Goal: Task Accomplishment & Management: Use online tool/utility

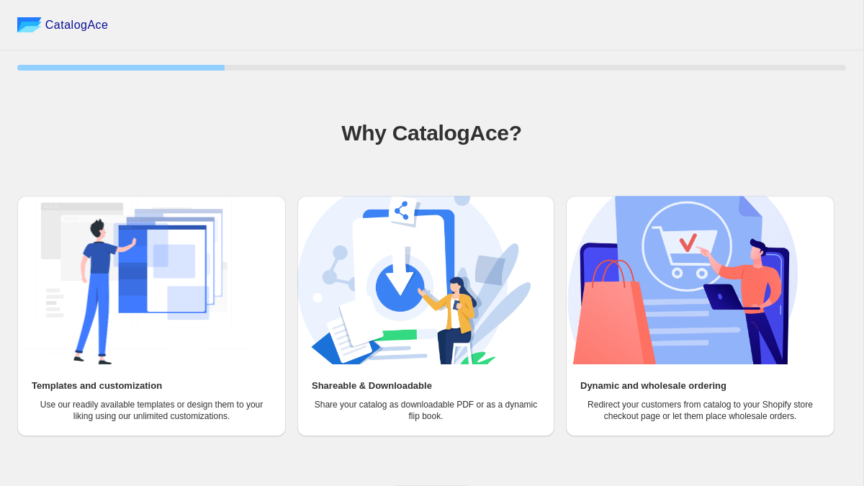
scroll to position [24, 0]
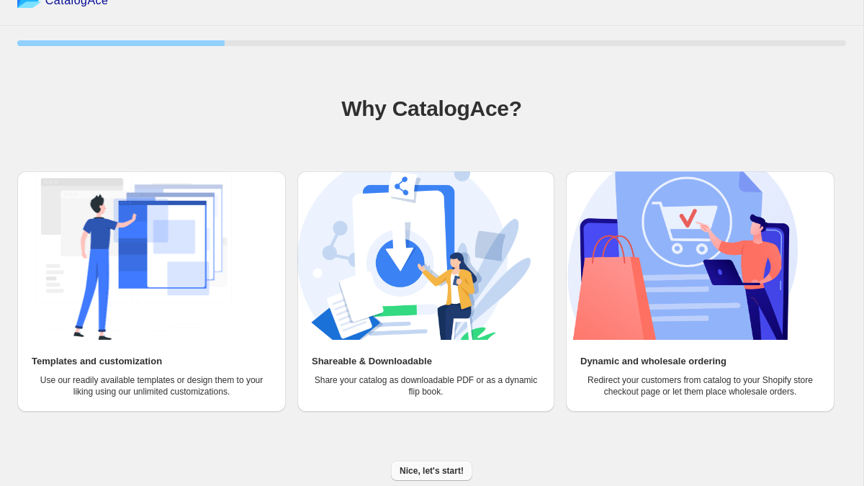
click at [426, 472] on span "Nice, let's start!" at bounding box center [431, 471] width 64 height 12
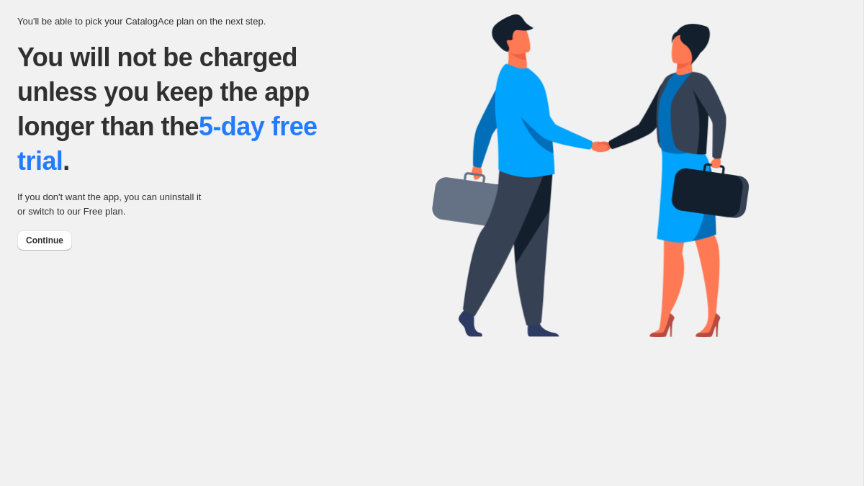
click at [49, 225] on div "You'll be able to pick your CatalogAce plan on the next step. You will not be c…" at bounding box center [224, 127] width 415 height 248
click at [50, 232] on button "Continue" at bounding box center [44, 240] width 55 height 20
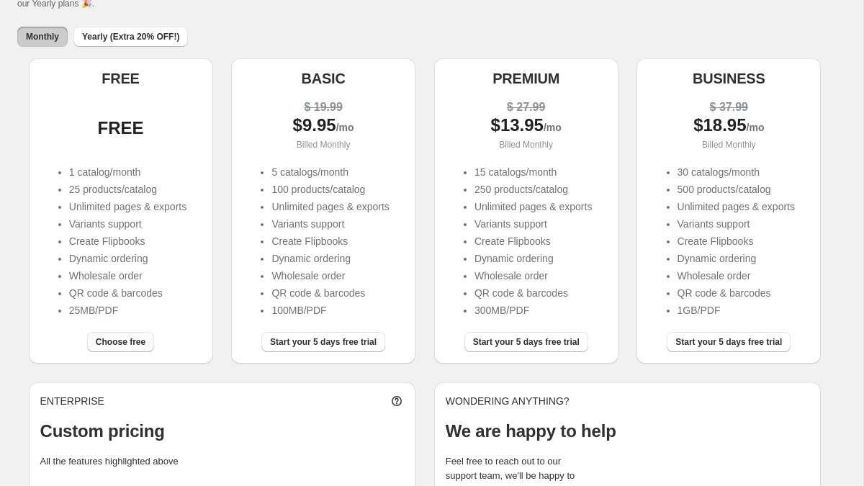
scroll to position [132, 0]
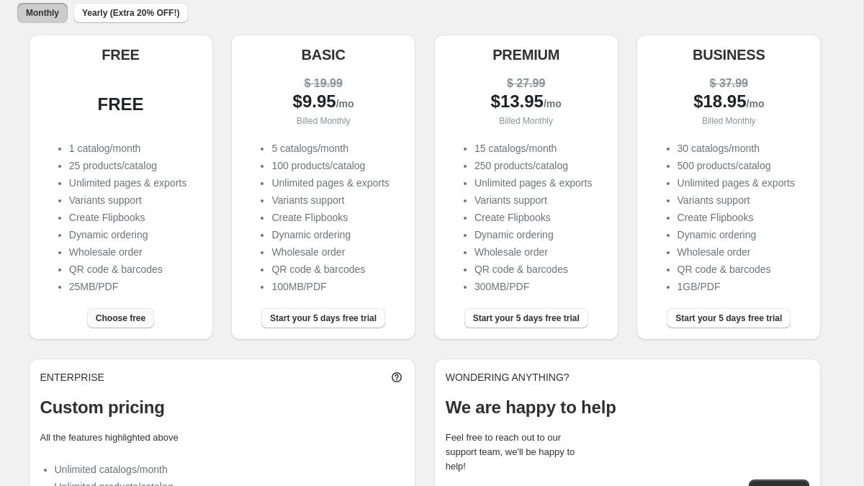
click at [126, 320] on span "Choose free" at bounding box center [121, 318] width 50 height 12
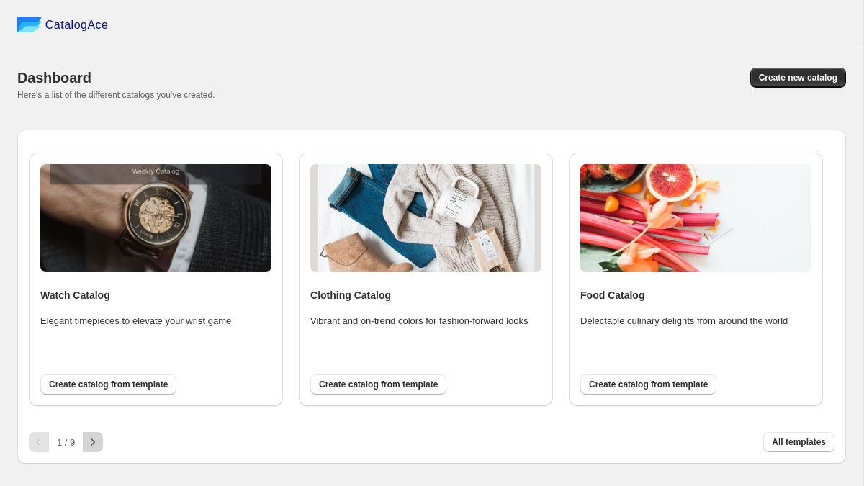
click at [88, 440] on icon "button" at bounding box center [93, 442] width 14 height 14
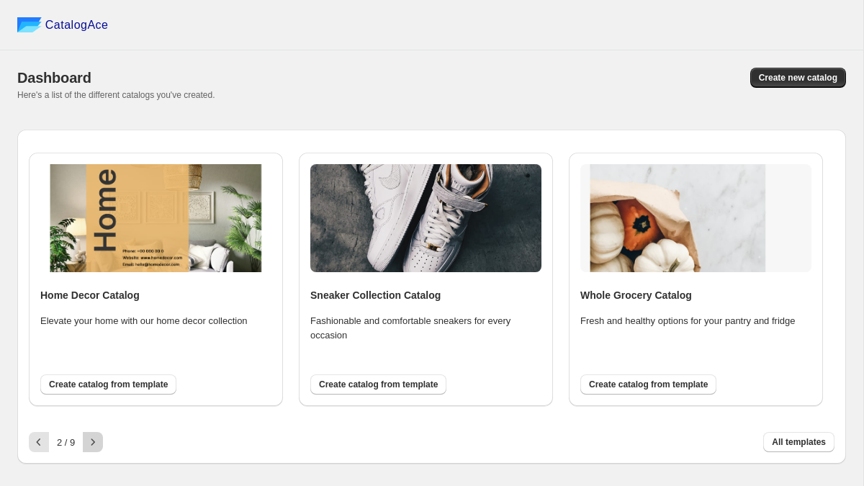
click at [88, 440] on icon "button" at bounding box center [93, 442] width 14 height 14
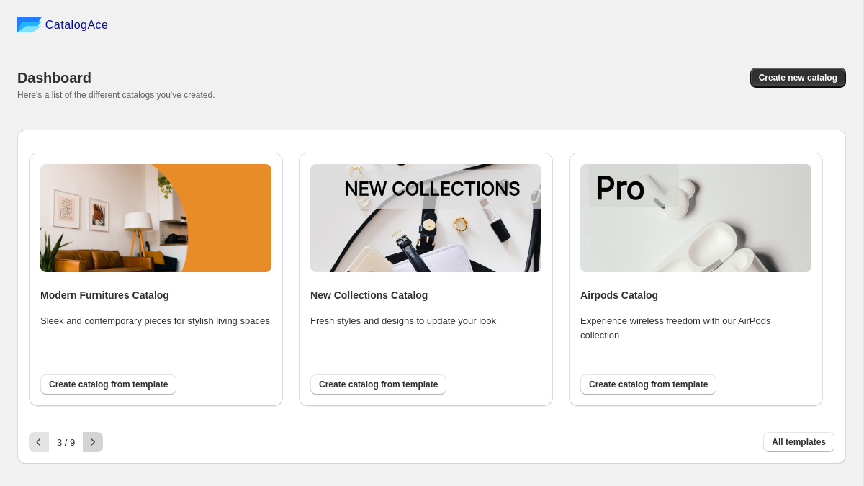
click at [88, 440] on icon "button" at bounding box center [93, 442] width 14 height 14
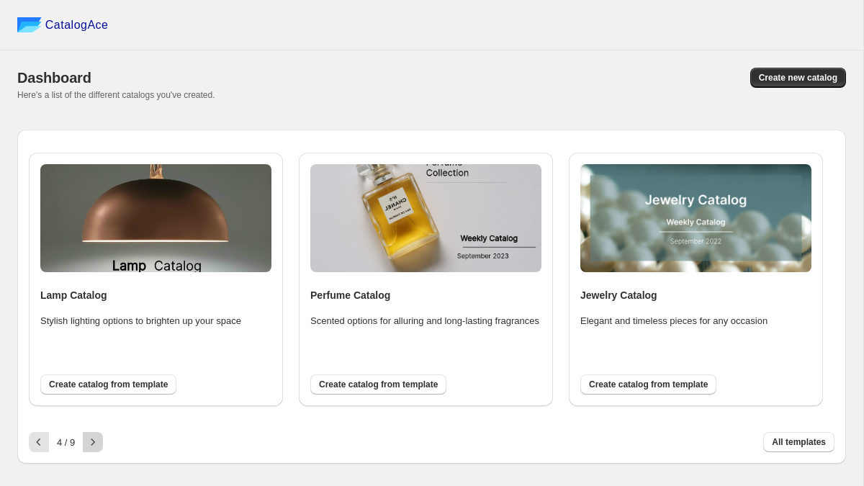
click at [88, 440] on icon "button" at bounding box center [93, 442] width 14 height 14
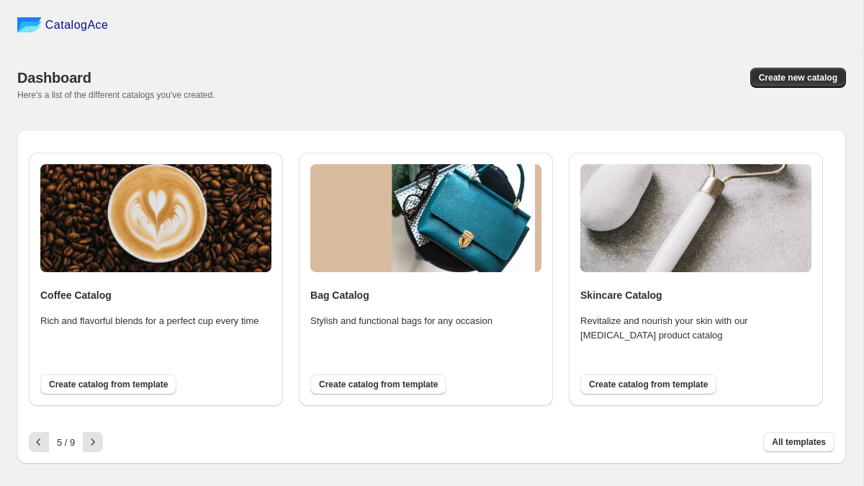
click at [174, 236] on img at bounding box center [155, 218] width 231 height 108
click at [99, 432] on button "button" at bounding box center [93, 442] width 20 height 20
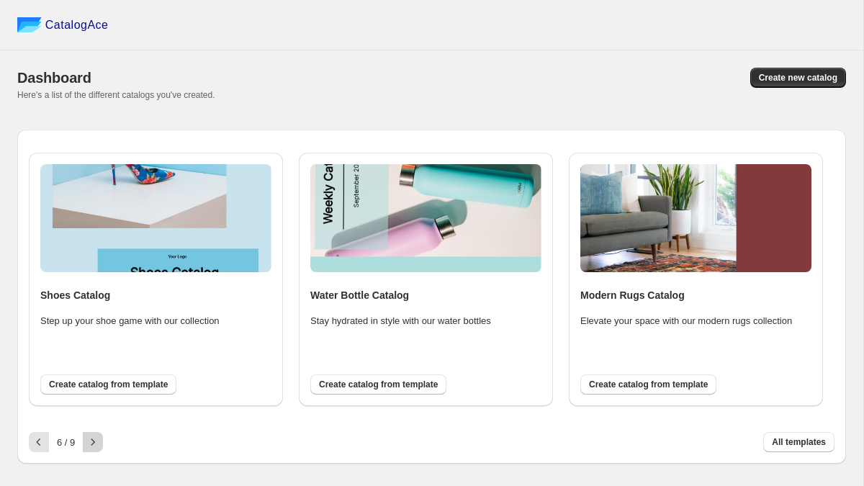
click at [99, 432] on button "button" at bounding box center [93, 442] width 20 height 20
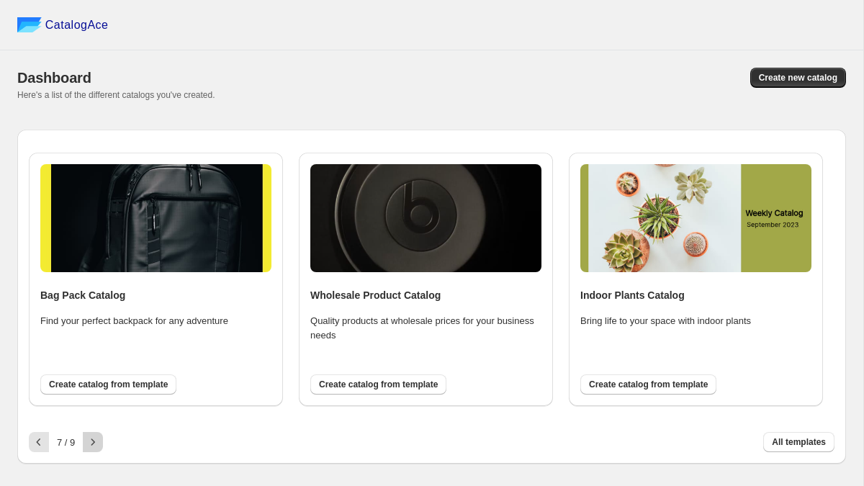
click at [99, 432] on button "button" at bounding box center [93, 442] width 20 height 20
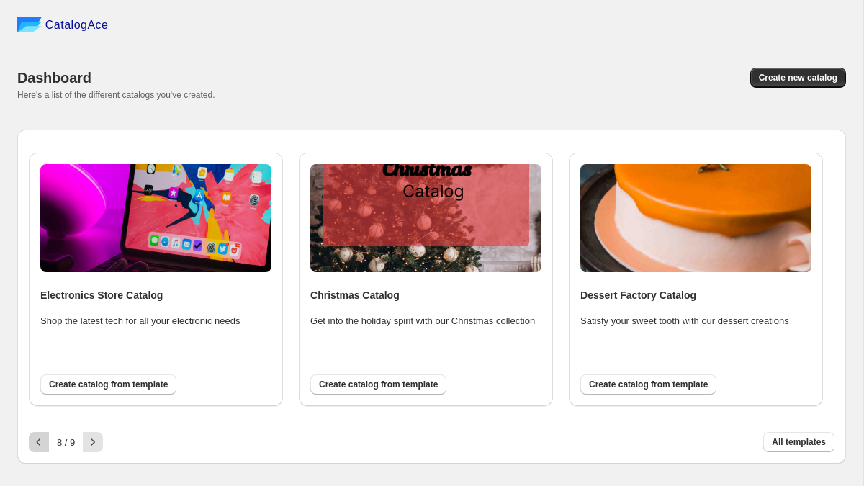
click at [32, 435] on icon "button" at bounding box center [39, 442] width 14 height 14
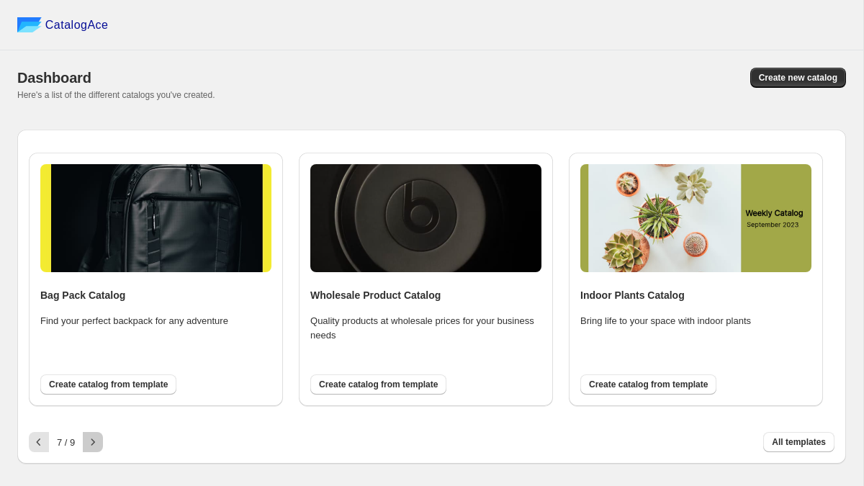
click at [91, 435] on icon "button" at bounding box center [93, 442] width 14 height 14
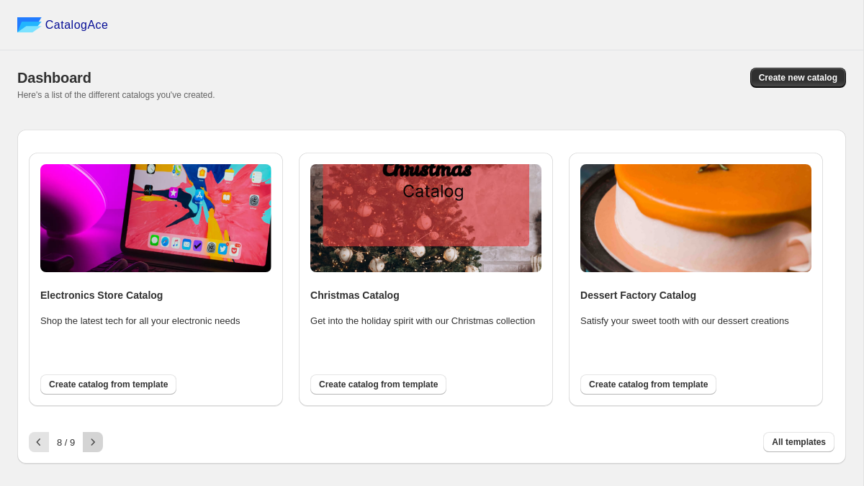
click at [91, 436] on icon "button" at bounding box center [93, 442] width 14 height 14
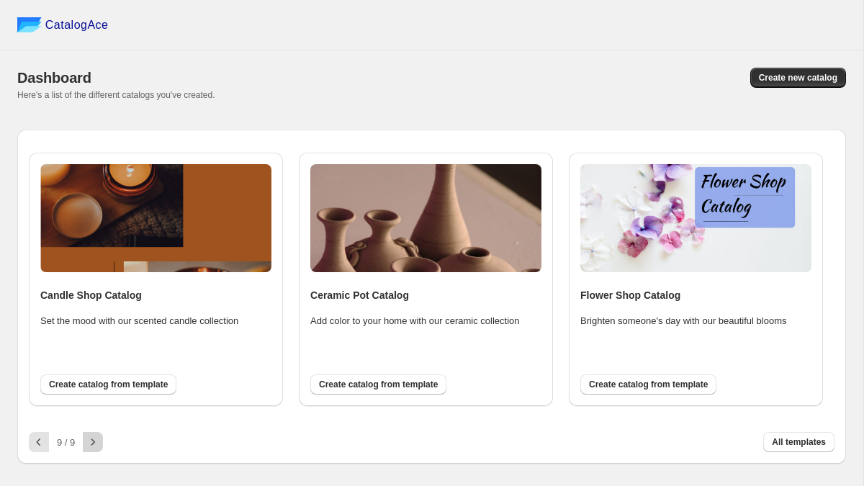
click at [91, 436] on div at bounding box center [93, 442] width 20 height 20
click at [789, 68] on button "Create new catalog" at bounding box center [798, 78] width 96 height 20
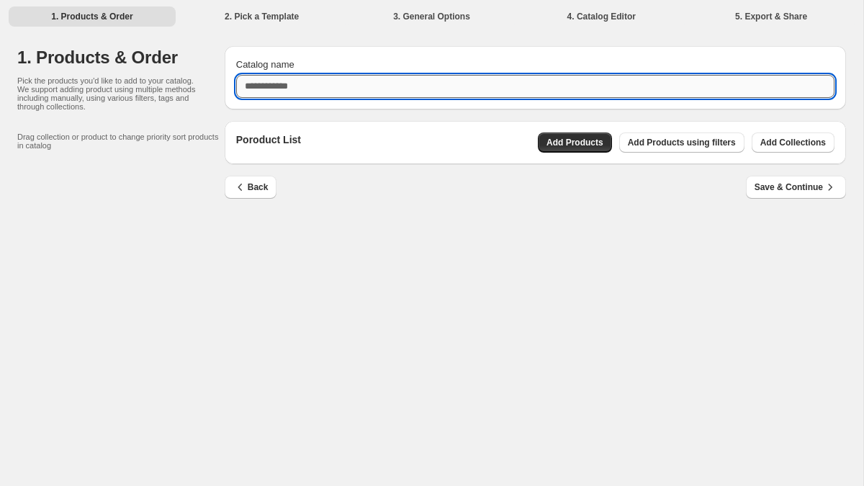
click at [364, 86] on input "Catalog name" at bounding box center [535, 86] width 598 height 23
type input "*"
type input "**********"
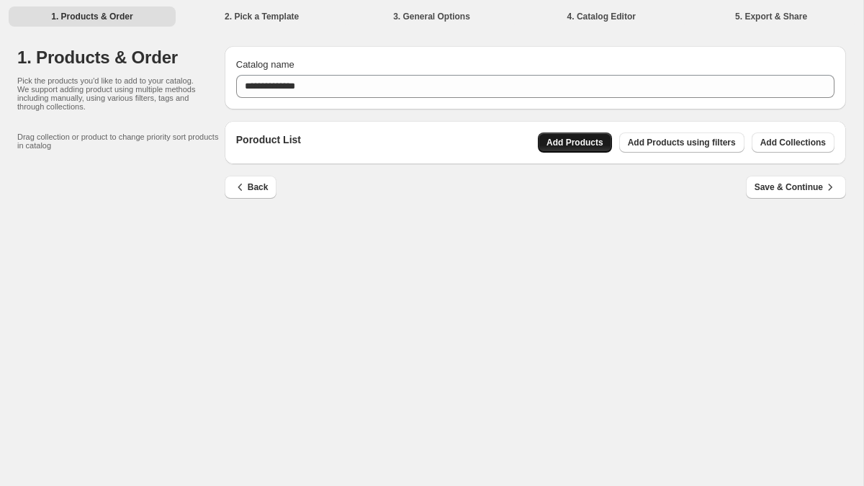
click at [571, 146] on span "Add Products" at bounding box center [574, 143] width 57 height 12
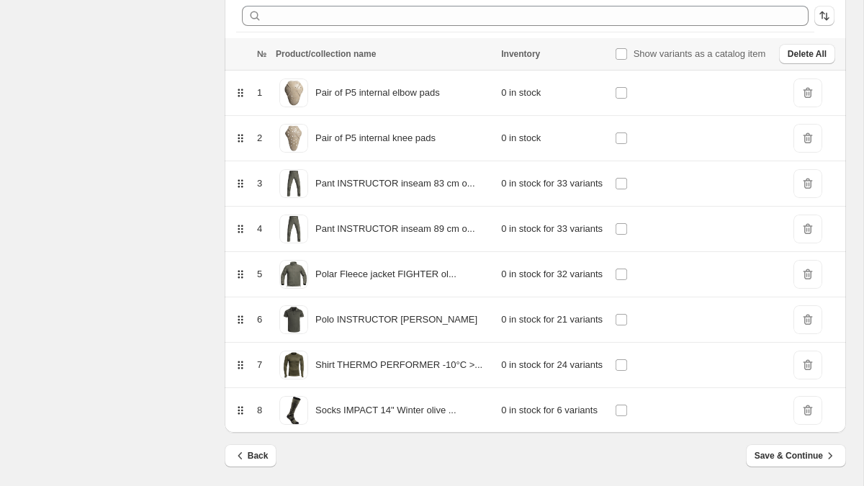
scroll to position [201, 0]
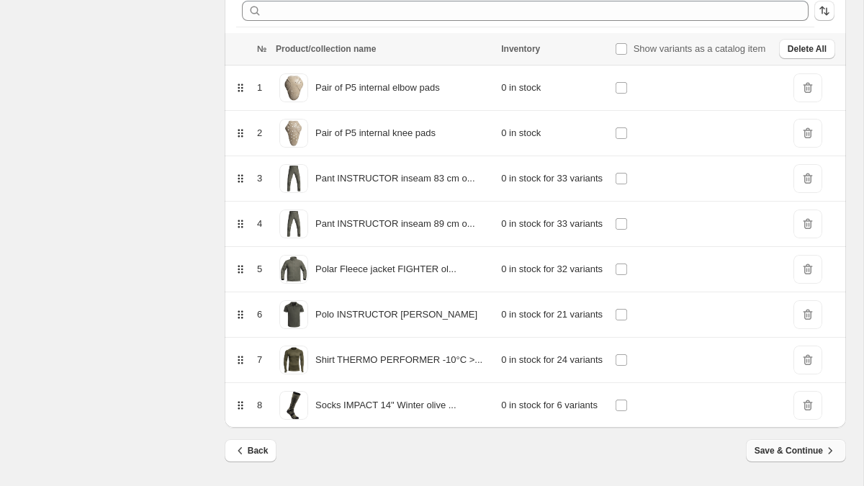
click at [766, 449] on span "Save & Continue" at bounding box center [795, 450] width 83 height 14
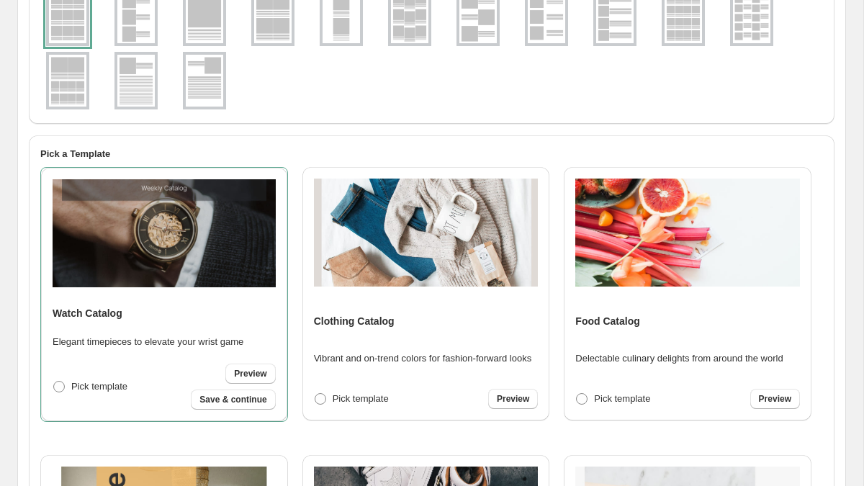
scroll to position [0, 0]
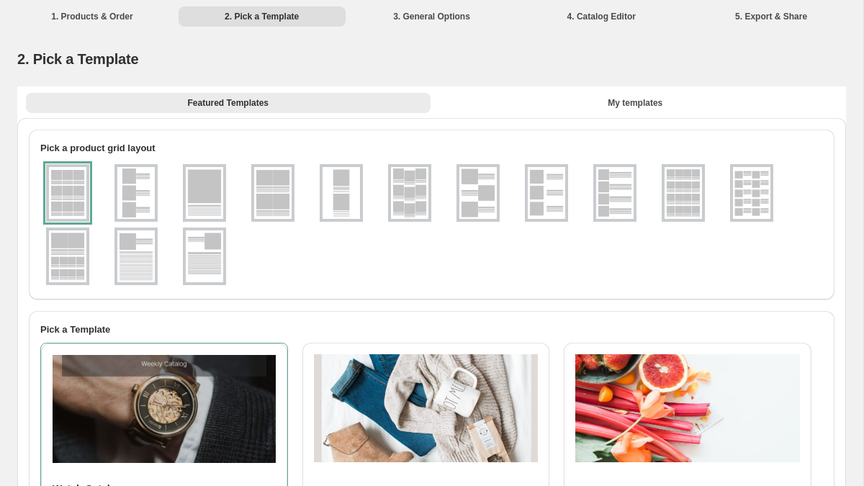
click at [138, 185] on img at bounding box center [135, 193] width 37 height 52
click at [79, 208] on img at bounding box center [67, 193] width 37 height 52
click at [122, 205] on img at bounding box center [135, 193] width 37 height 52
click at [621, 114] on div "Featured Templates My templates Featured Templates My templates" at bounding box center [431, 102] width 828 height 32
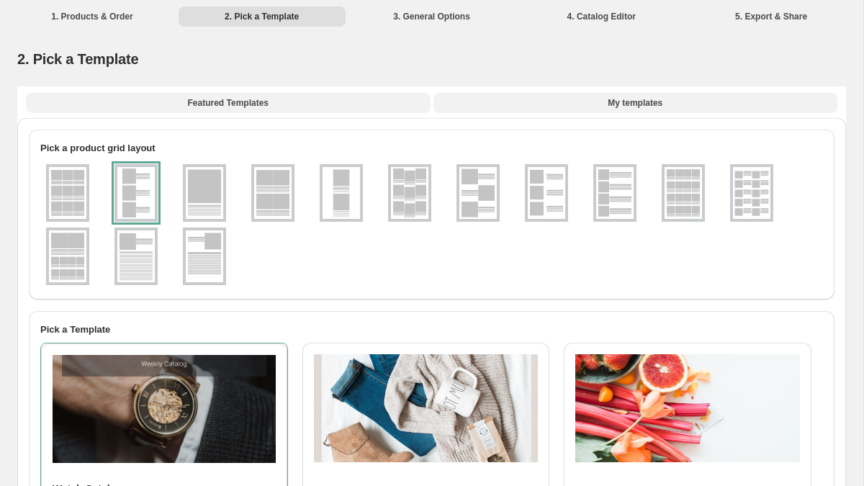
click at [622, 105] on span "My templates" at bounding box center [634, 103] width 55 height 12
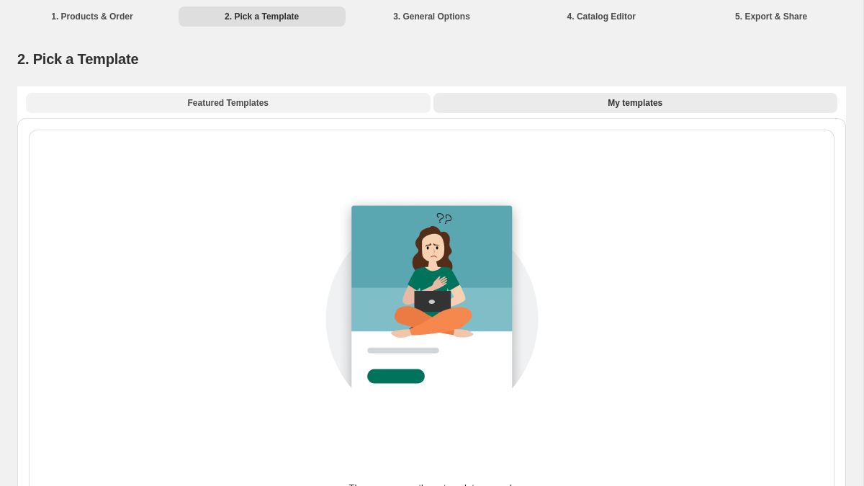
click at [343, 101] on button "Featured Templates" at bounding box center [228, 103] width 404 height 20
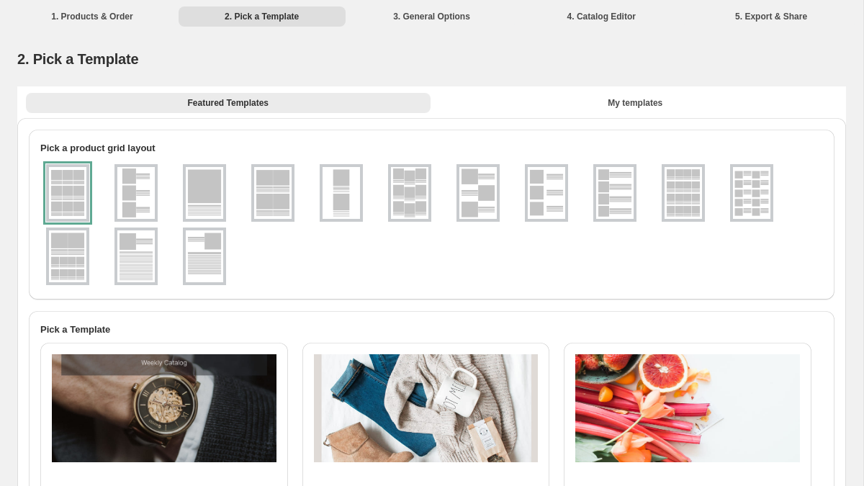
click at [145, 193] on img at bounding box center [135, 193] width 37 height 52
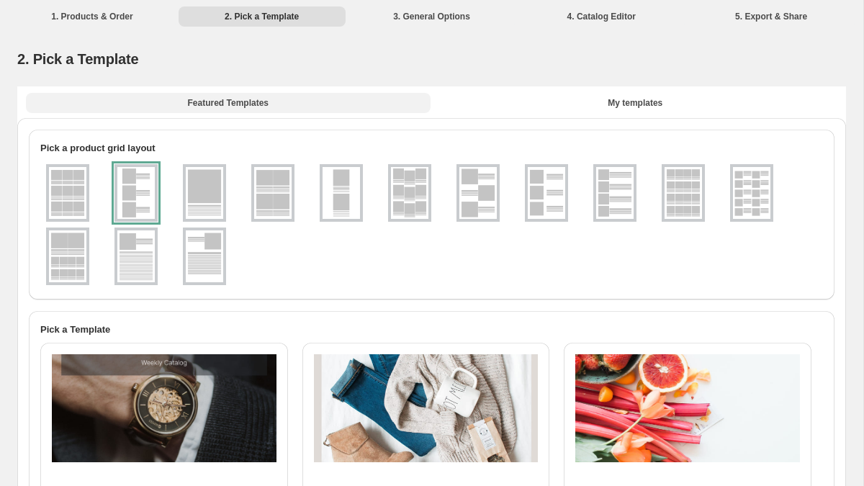
click at [300, 99] on button "Featured Templates" at bounding box center [228, 103] width 404 height 20
click at [196, 178] on img at bounding box center [204, 193] width 37 height 52
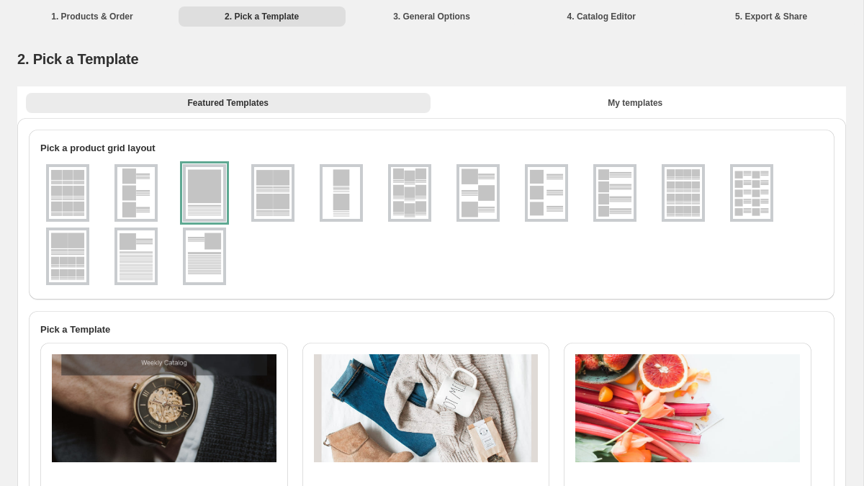
click at [127, 191] on img at bounding box center [135, 193] width 37 height 52
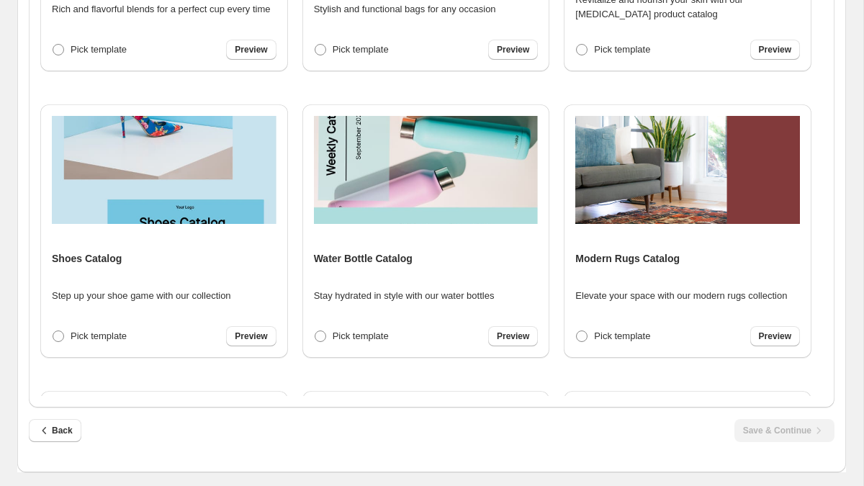
scroll to position [1431, 0]
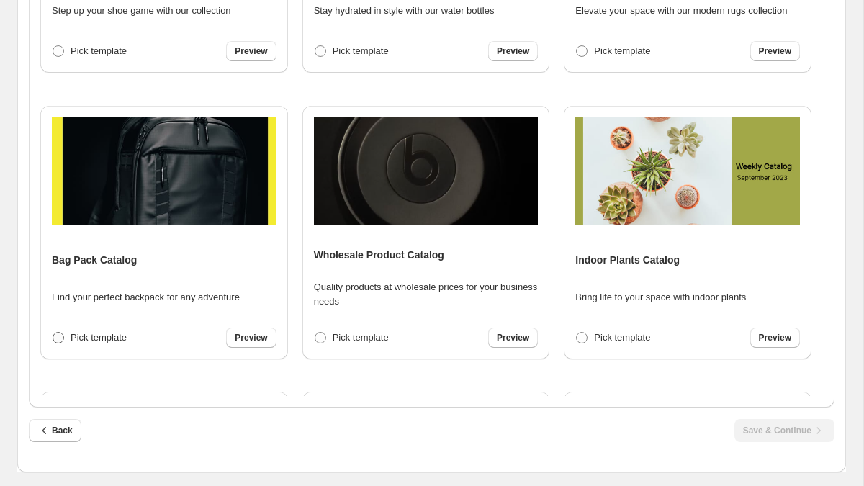
click at [58, 328] on label "Pick template" at bounding box center [89, 337] width 75 height 20
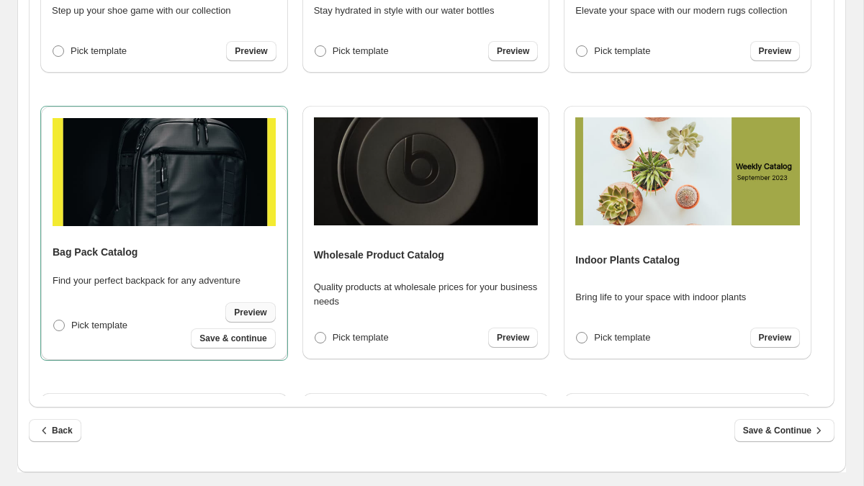
click at [249, 310] on span "Preview" at bounding box center [250, 313] width 32 height 12
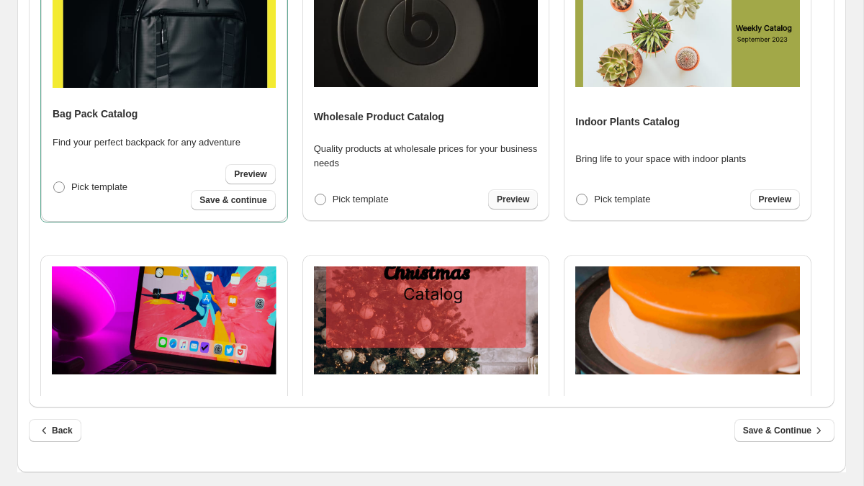
click at [511, 198] on span "Preview" at bounding box center [513, 200] width 32 height 12
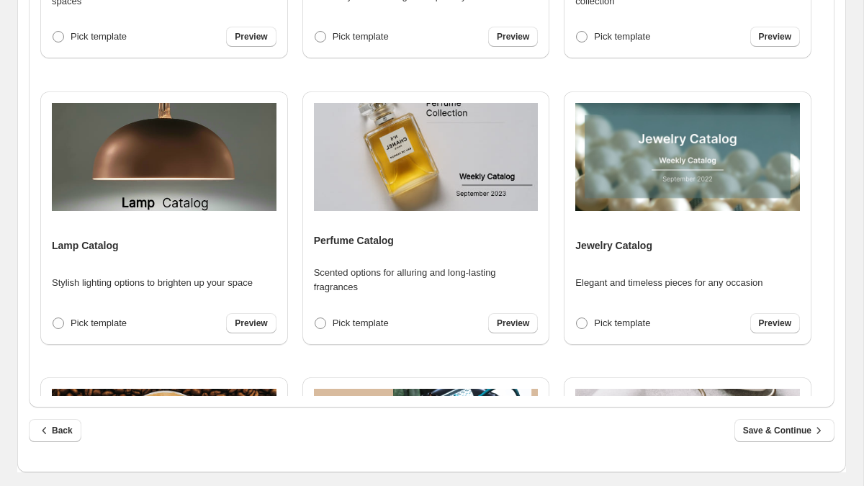
scroll to position [581, 0]
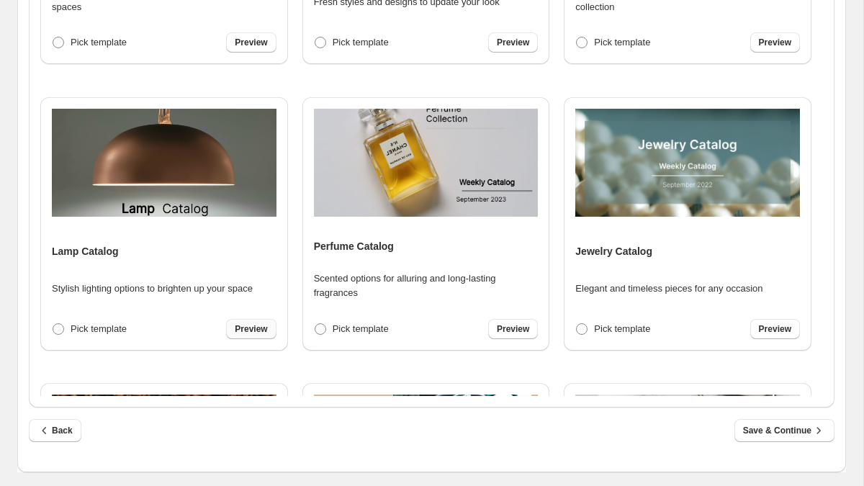
click at [247, 326] on span "Preview" at bounding box center [251, 329] width 32 height 12
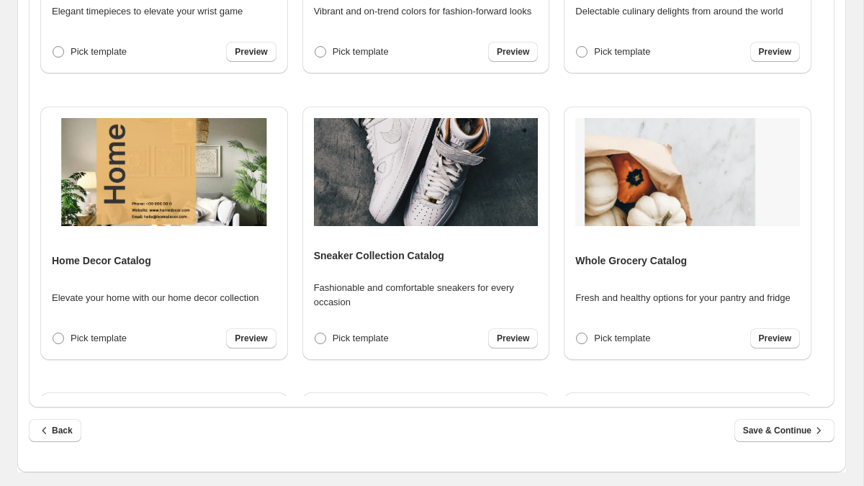
scroll to position [0, 0]
